Goal: Task Accomplishment & Management: Use online tool/utility

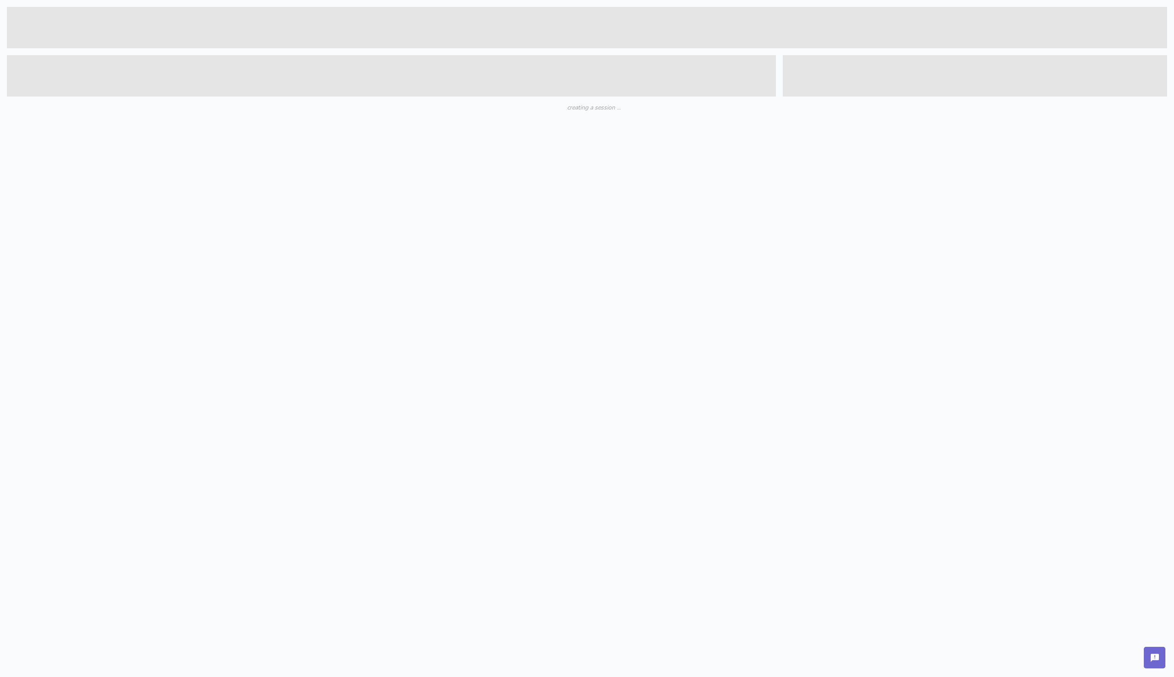
scroll to position [677, 1174]
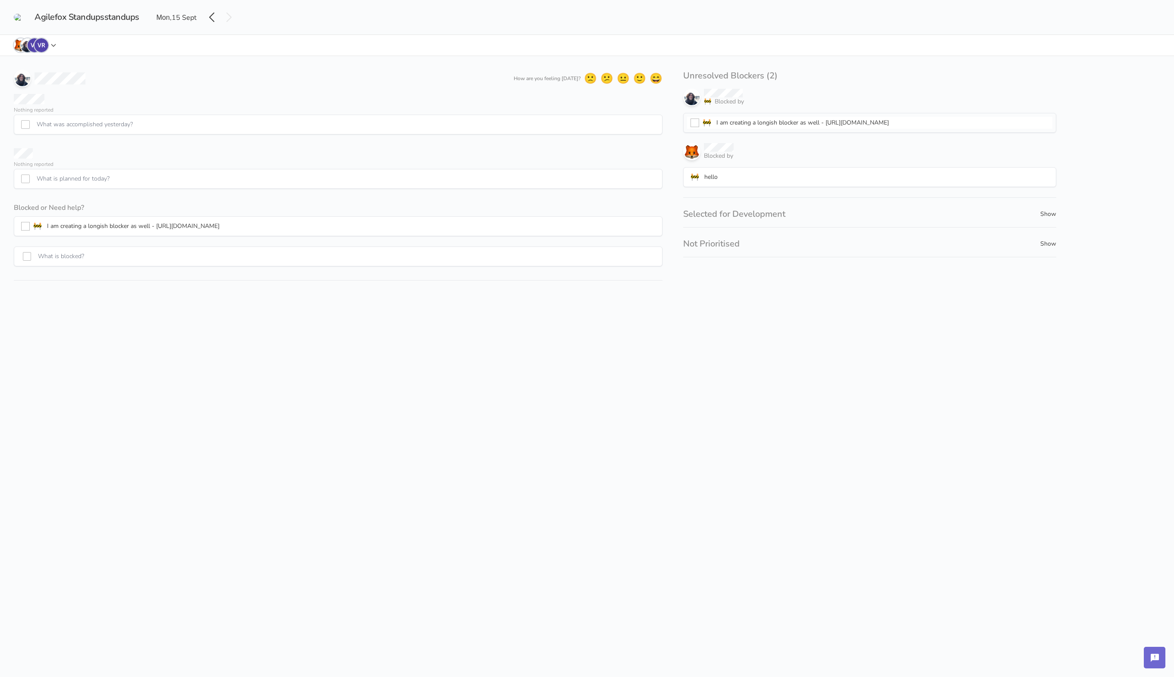
click at [56, 45] on icon "button" at bounding box center [53, 45] width 7 height 7
click at [51, 131] on label "[PERSON_NAME]" at bounding box center [55, 131] width 48 height 9
click at [28, 131] on input "[PERSON_NAME]" at bounding box center [24, 131] width 7 height 7
checkbox input "false"
click at [48, 115] on label "[PERSON_NAME]" at bounding box center [55, 116] width 48 height 9
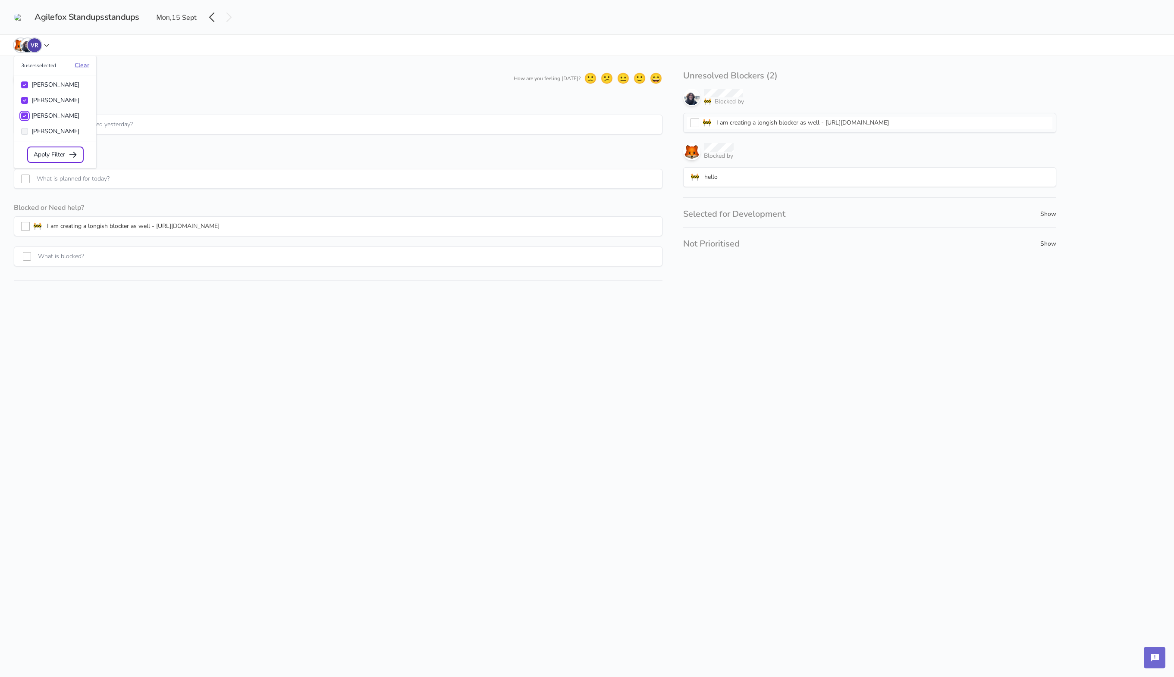
click at [28, 115] on input "[PERSON_NAME]" at bounding box center [24, 116] width 7 height 7
checkbox input "false"
click at [50, 102] on label "[PERSON_NAME]" at bounding box center [55, 100] width 48 height 9
click at [28, 102] on input "[PERSON_NAME]" at bounding box center [24, 100] width 7 height 7
checkbox input "false"
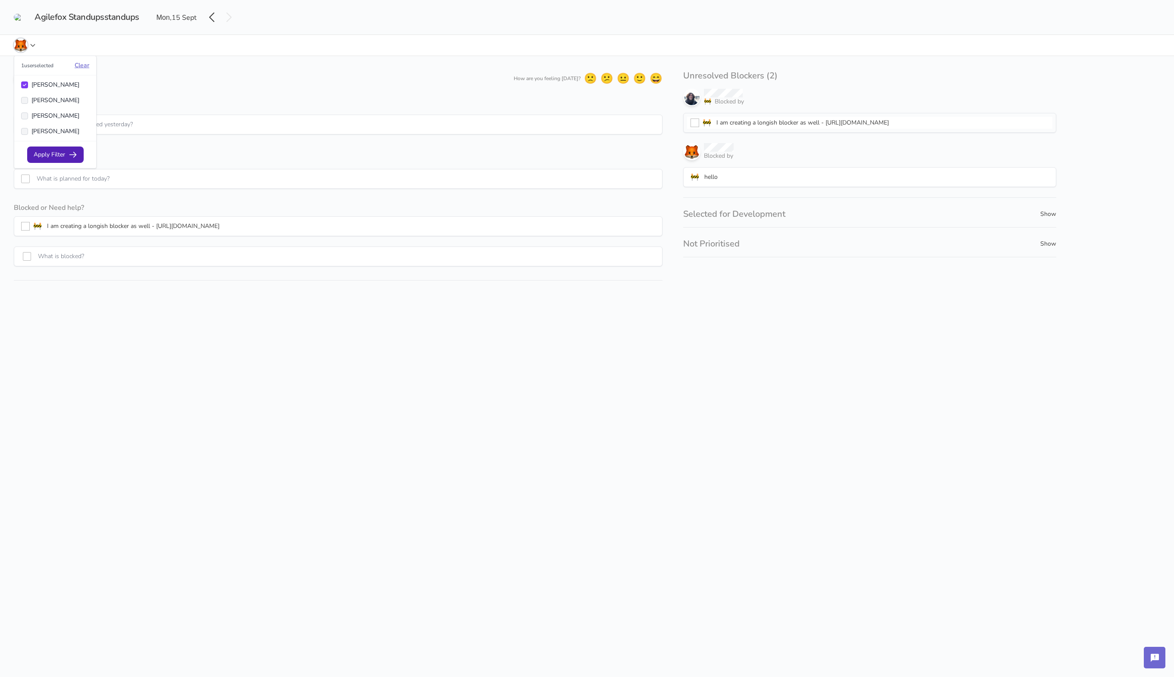
click at [54, 149] on span "Apply Filter" at bounding box center [55, 154] width 55 height 15
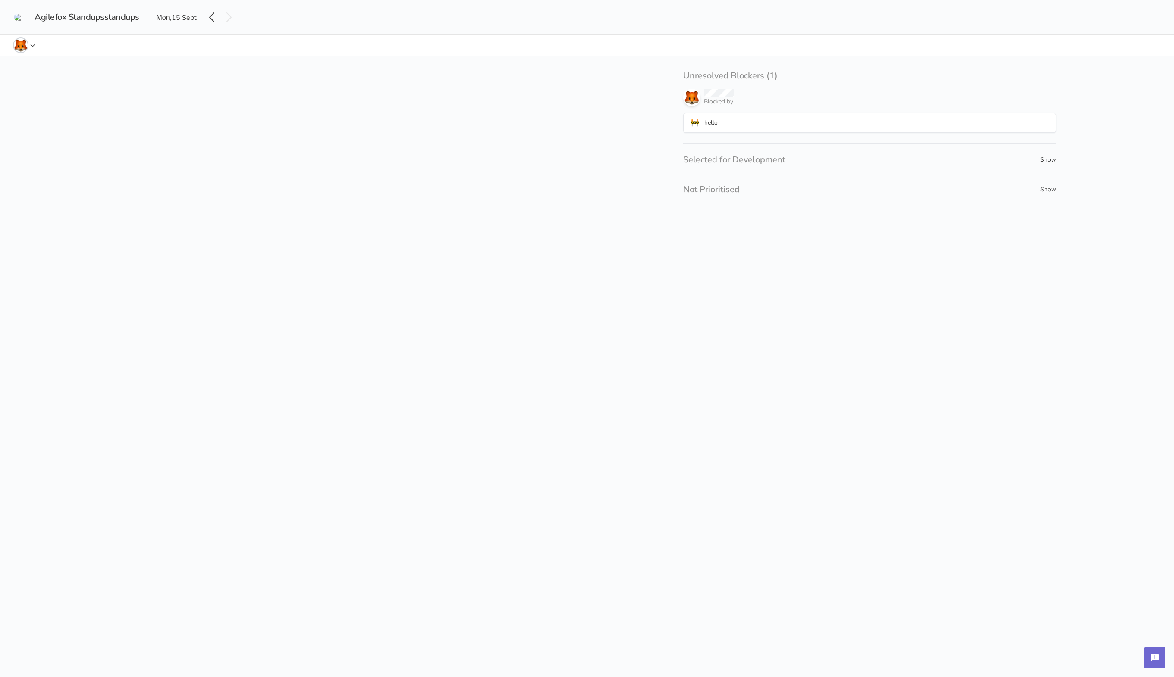
click at [35, 43] on icon "button" at bounding box center [32, 45] width 7 height 7
click at [56, 96] on label "[PERSON_NAME]" at bounding box center [55, 100] width 48 height 9
click at [28, 97] on input "[PERSON_NAME]" at bounding box center [24, 100] width 7 height 7
checkbox input "true"
click at [52, 114] on label "[PERSON_NAME]" at bounding box center [55, 116] width 48 height 9
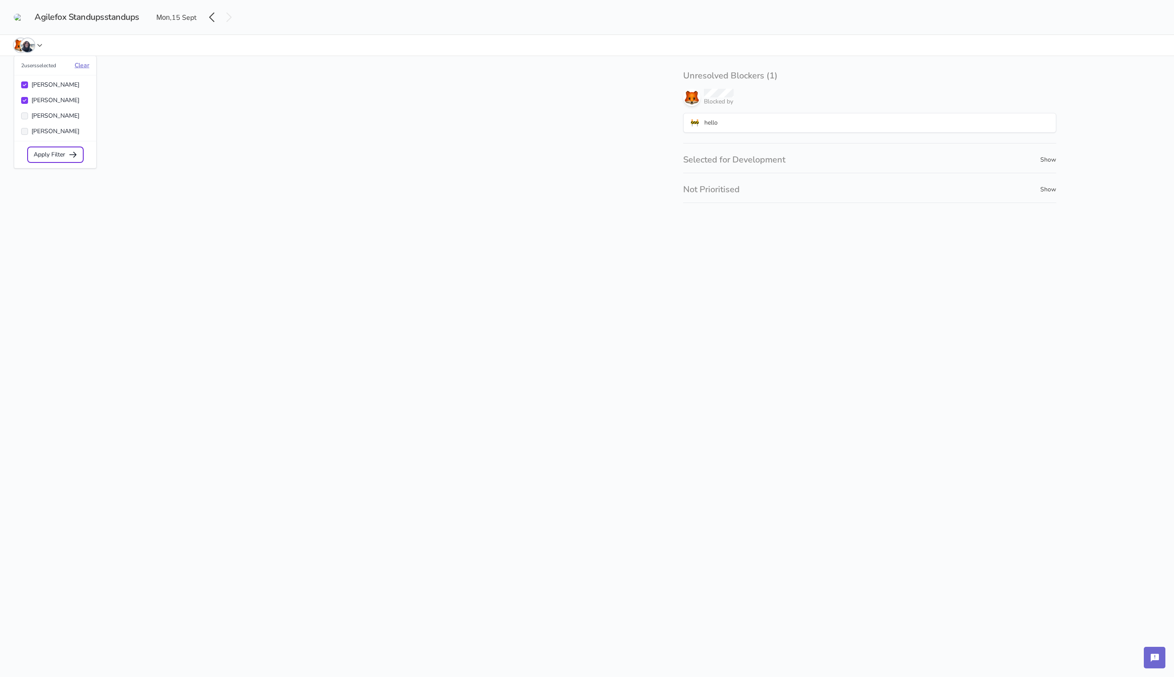
click at [28, 114] on input "[PERSON_NAME]" at bounding box center [24, 116] width 7 height 7
checkbox input "true"
click at [51, 132] on label "[PERSON_NAME]" at bounding box center [55, 131] width 48 height 9
click at [28, 132] on input "[PERSON_NAME]" at bounding box center [24, 131] width 7 height 7
checkbox input "true"
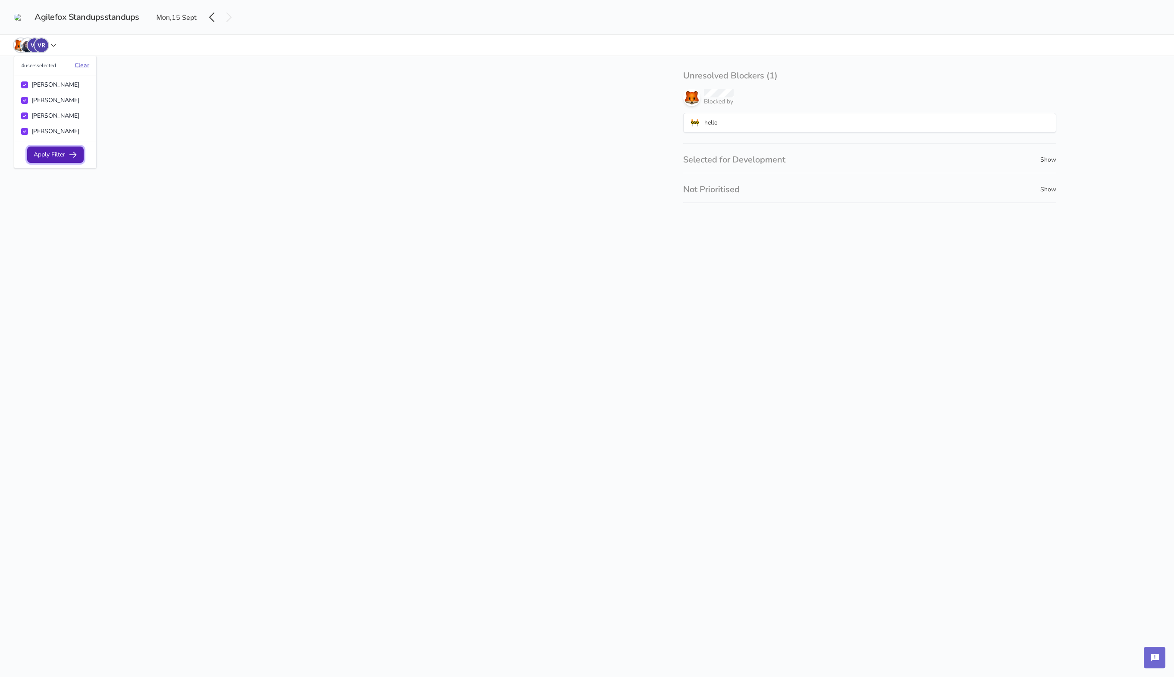
click at [52, 153] on span "Apply Filter" at bounding box center [55, 154] width 55 height 15
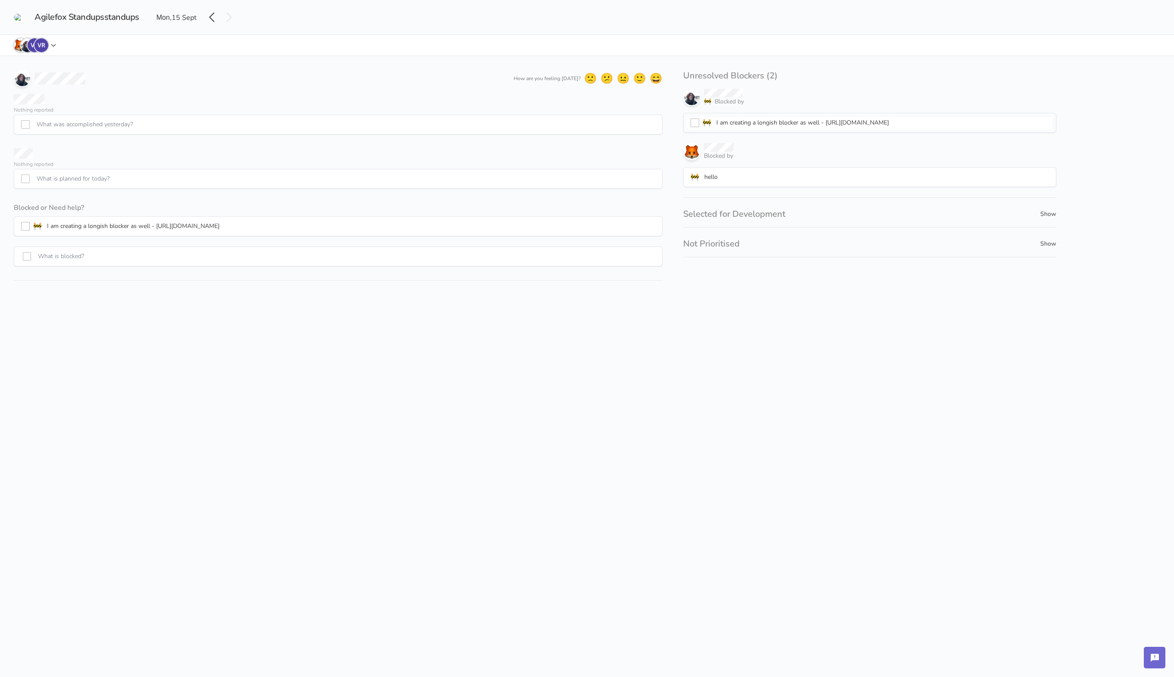
click at [660, 78] on span "grinning face with big eyes" at bounding box center [655, 79] width 13 height 14
click at [215, 20] on icon at bounding box center [212, 17] width 14 height 14
click at [215, 20] on icon at bounding box center [214, 17] width 14 height 14
click at [254, 16] on span "[DATE]" at bounding box center [258, 17] width 19 height 9
